Goal: Entertainment & Leisure: Consume media (video, audio)

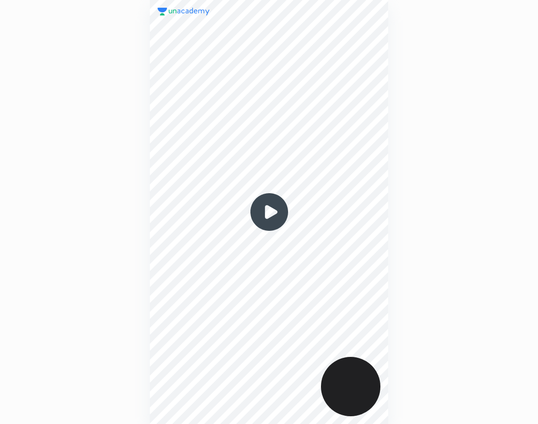
scroll to position [424, 383]
click at [263, 213] on img at bounding box center [269, 212] width 46 height 46
click at [269, 212] on img at bounding box center [269, 212] width 46 height 46
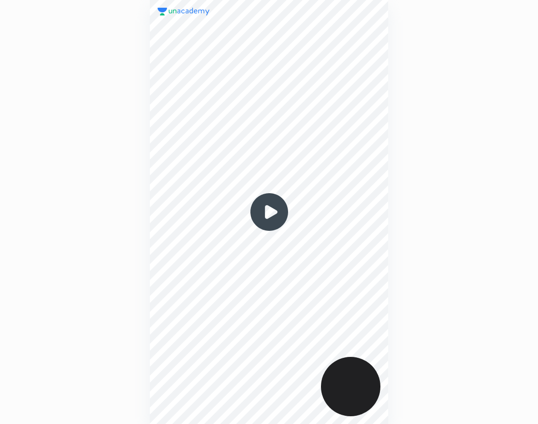
click at [269, 212] on img at bounding box center [269, 212] width 46 height 46
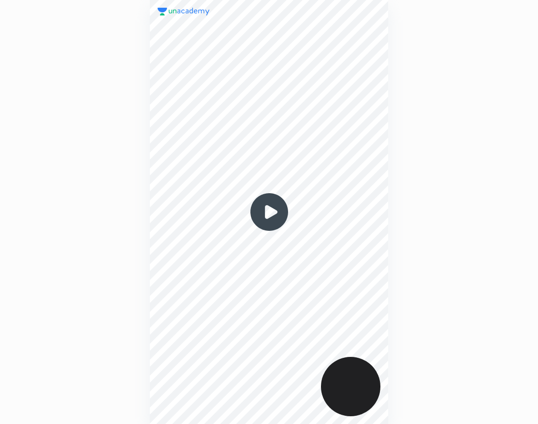
click at [269, 212] on img at bounding box center [269, 212] width 46 height 46
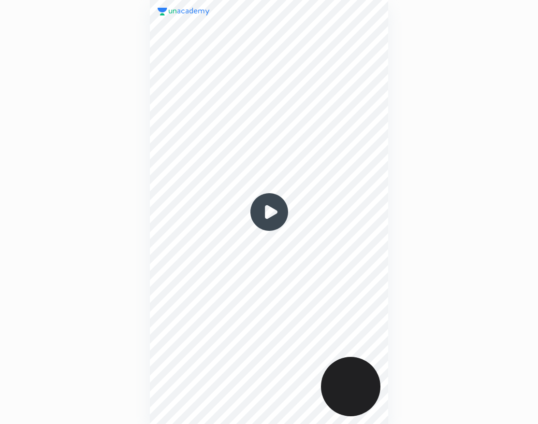
click at [269, 212] on img at bounding box center [269, 212] width 46 height 46
